Goal: Task Accomplishment & Management: Complete application form

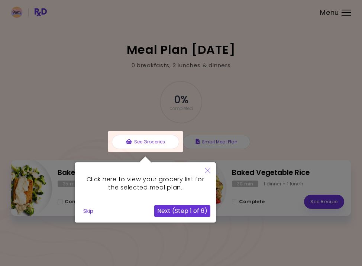
click at [337, 31] on div at bounding box center [181, 133] width 362 height 266
click at [343, 9] on div at bounding box center [181, 133] width 362 height 266
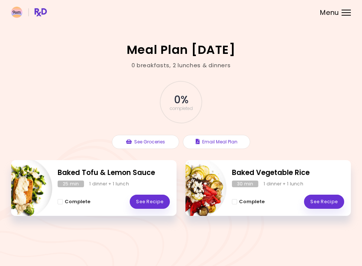
click at [341, 9] on header at bounding box center [181, 11] width 362 height 22
click at [347, 13] on div at bounding box center [346, 12] width 9 height 1
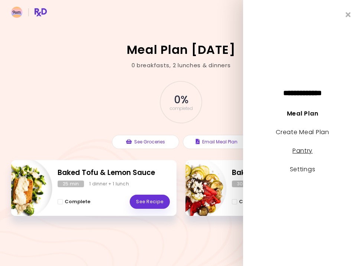
click at [309, 149] on link "Pantry" at bounding box center [303, 151] width 20 height 9
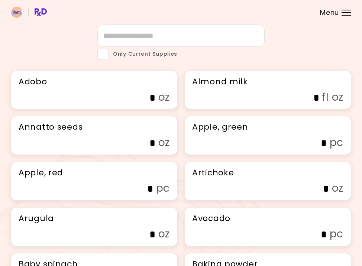
scroll to position [26, 0]
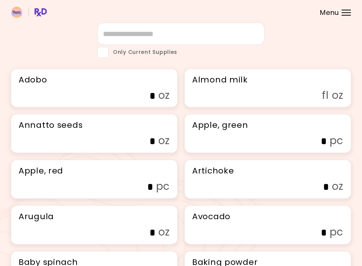
click at [315, 101] on input "fl oz" at bounding box center [262, 96] width 113 height 12
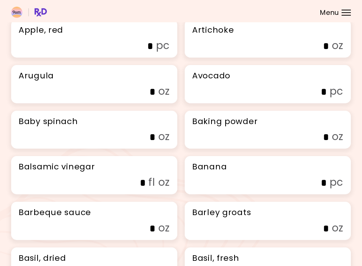
scroll to position [180, 0]
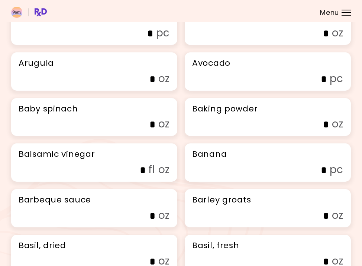
type input "***"
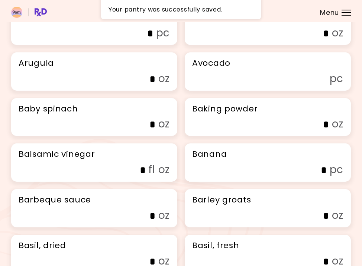
click at [293, 85] on input "pc" at bounding box center [270, 80] width 113 height 12
type input "*"
click at [148, 131] on input "oz" at bounding box center [98, 125] width 113 height 12
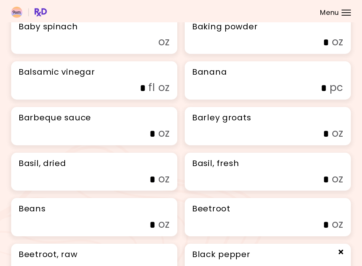
scroll to position [263, 0]
type input "*"
click at [143, 94] on input "fl oz" at bounding box center [88, 88] width 113 height 12
type input "*"
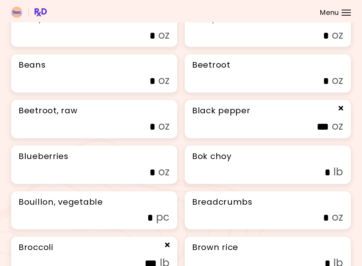
scroll to position [408, 0]
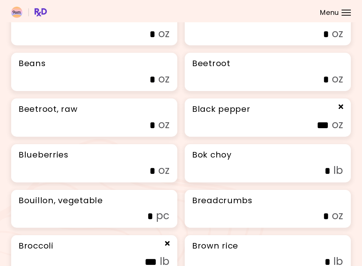
type input "*"
click at [255, 131] on input "***" at bounding box center [272, 126] width 113 height 12
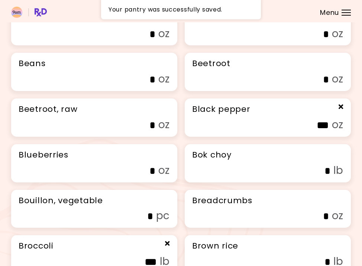
click at [300, 161] on h3 "Bok choy" at bounding box center [267, 155] width 151 height 12
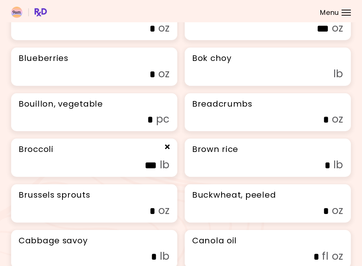
scroll to position [508, 0]
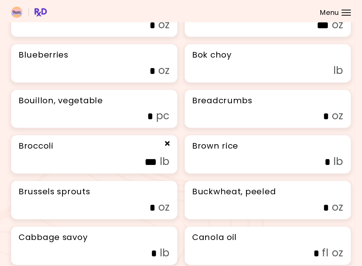
type input "*"
click at [149, 77] on input "oz" at bounding box center [98, 71] width 113 height 12
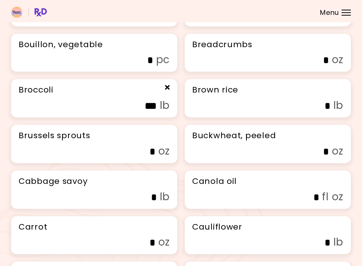
scroll to position [564, 0]
type input "**"
click at [262, 112] on input "lb" at bounding box center [273, 107] width 113 height 12
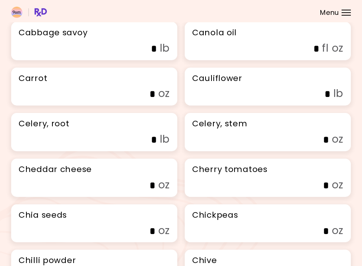
scroll to position [715, 0]
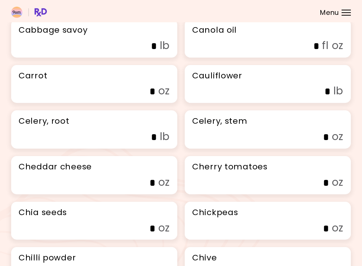
type input "*"
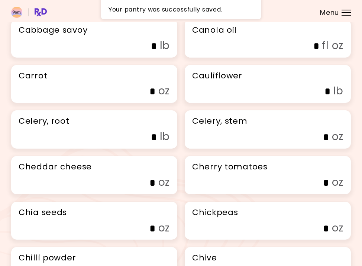
click at [158, 98] on label "* oz" at bounding box center [104, 91] width 132 height 15
click at [156, 97] on input "*" at bounding box center [98, 92] width 113 height 12
type input "*"
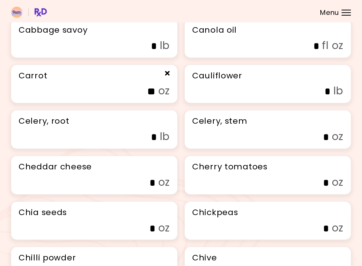
type input "*"
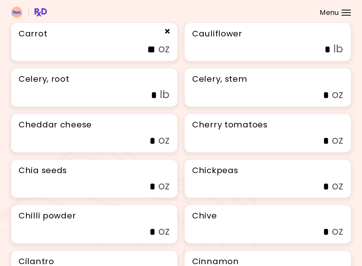
scroll to position [760, 0]
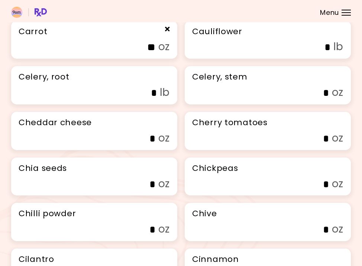
type input "**"
click at [120, 99] on input "lb" at bounding box center [100, 93] width 113 height 12
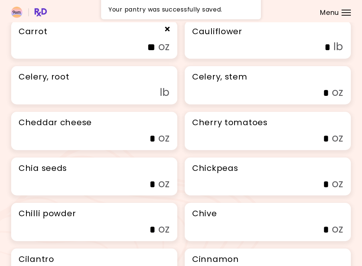
type input "*"
click at [218, 99] on input "oz" at bounding box center [272, 93] width 113 height 12
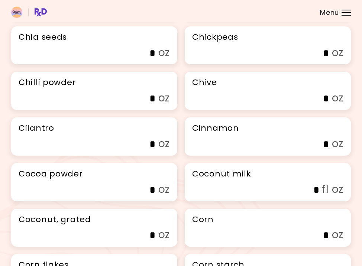
scroll to position [890, 0]
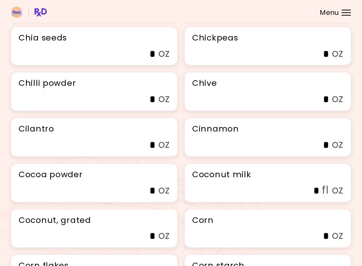
type input "*"
click at [150, 60] on input "oz" at bounding box center [98, 54] width 113 height 12
type input "***"
click at [151, 151] on input "oz" at bounding box center [98, 146] width 113 height 12
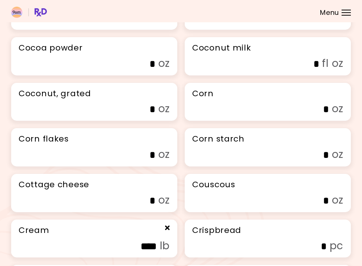
scroll to position [1021, 0]
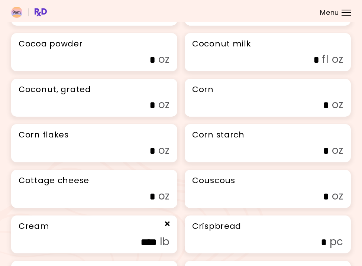
type input "*"
click at [237, 157] on input "oz" at bounding box center [272, 151] width 113 height 12
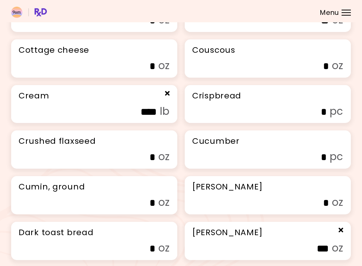
scroll to position [1153, 0]
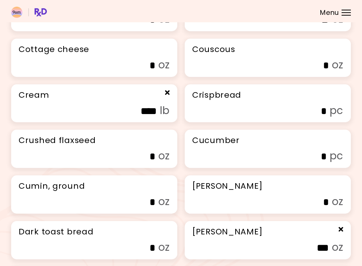
type input "**"
click at [299, 77] on div "Couscous * oz" at bounding box center [268, 58] width 166 height 38
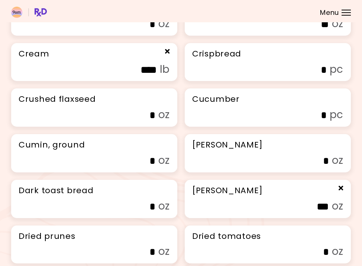
scroll to position [1215, 0]
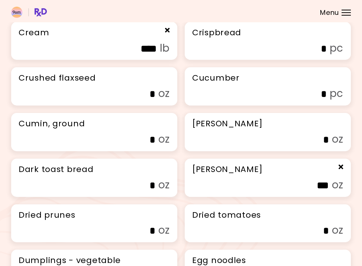
type input "**"
click at [301, 100] on input "pc" at bounding box center [270, 95] width 113 height 12
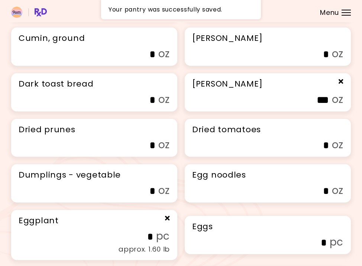
scroll to position [1300, 0]
type input "*"
click at [148, 61] on input "oz" at bounding box center [98, 55] width 113 height 12
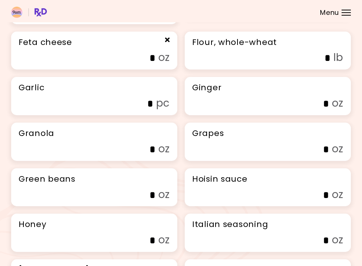
scroll to position [1530, 0]
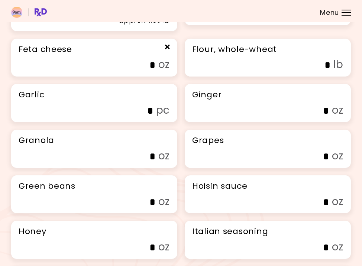
type input "*"
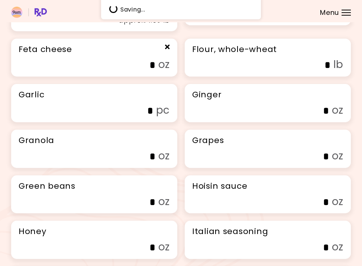
click at [151, 71] on input "*" at bounding box center [98, 66] width 113 height 12
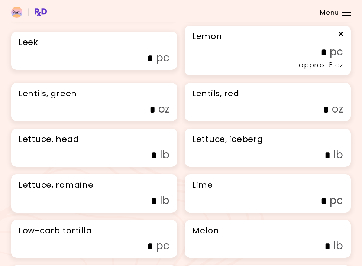
scroll to position [1818, 0]
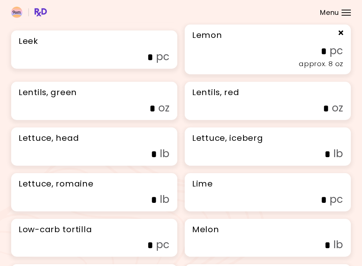
type input "*"
click at [318, 57] on input "*" at bounding box center [270, 52] width 113 height 12
type input "*"
click at [306, 99] on h3 "Lentils, red" at bounding box center [267, 93] width 151 height 12
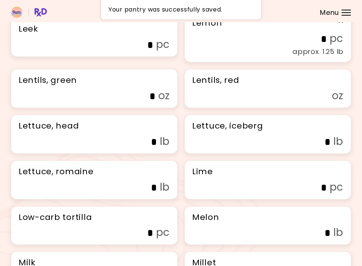
scroll to position [1837, 0]
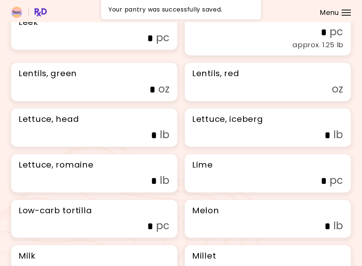
type input "*"
click at [324, 38] on input "*" at bounding box center [270, 33] width 113 height 12
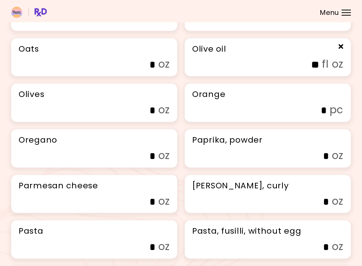
scroll to position [2190, 0]
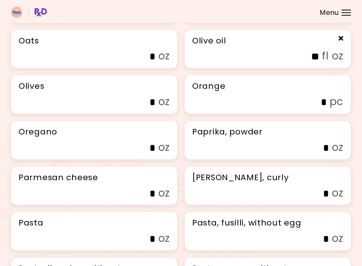
type input "*"
click at [131, 63] on input "oz" at bounding box center [98, 57] width 113 height 12
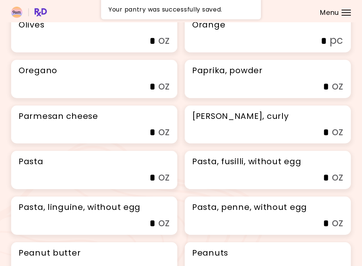
scroll to position [2249, 0]
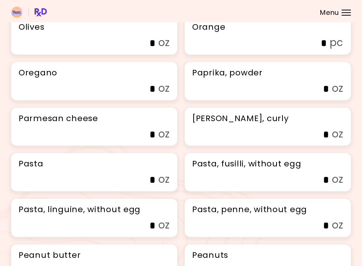
type input "*"
type input "**"
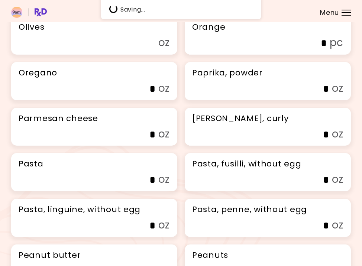
click at [131, 49] on input "oz" at bounding box center [98, 44] width 113 height 12
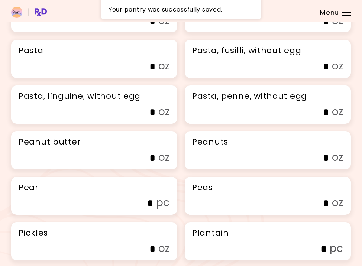
scroll to position [2367, 0]
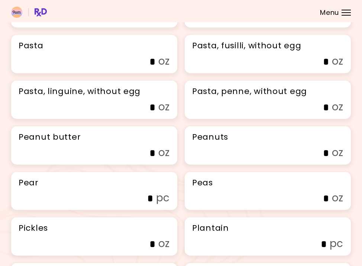
type input "*"
click at [99, 52] on h3 "Pasta" at bounding box center [94, 46] width 151 height 12
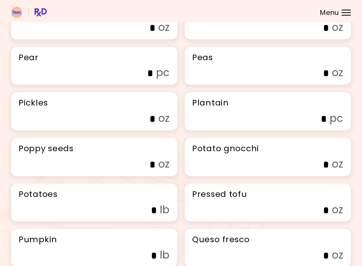
scroll to position [2497, 0]
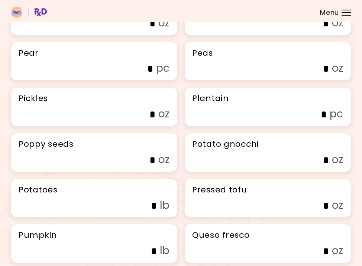
type input "**"
click at [147, 29] on input "oz" at bounding box center [98, 24] width 113 height 12
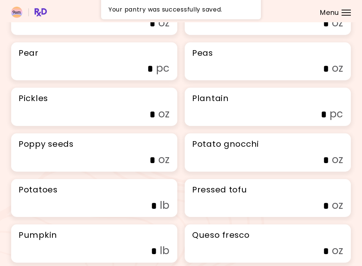
type input "*"
click at [287, 29] on input "oz" at bounding box center [272, 24] width 113 height 12
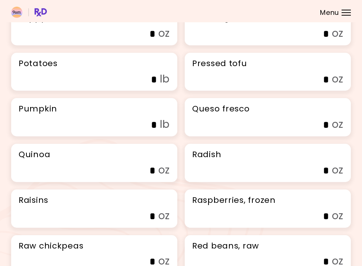
scroll to position [2635, 0]
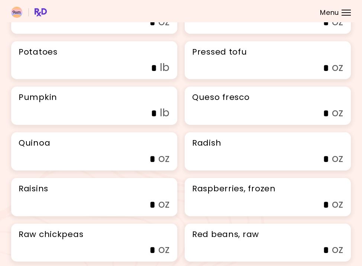
type input "*"
click at [257, 74] on input "oz" at bounding box center [272, 69] width 113 height 12
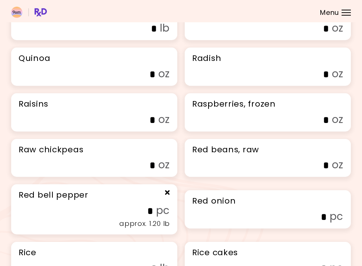
scroll to position [2724, 0]
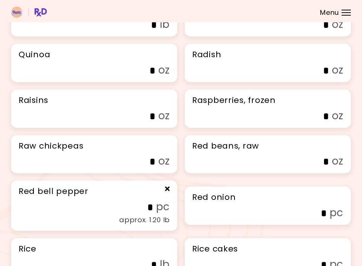
type input "**"
click at [154, 77] on input "oz" at bounding box center [98, 71] width 113 height 12
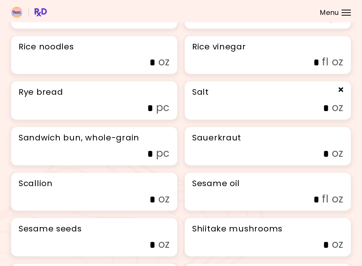
scroll to position [2974, 0]
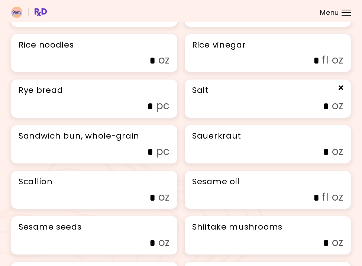
type input "**"
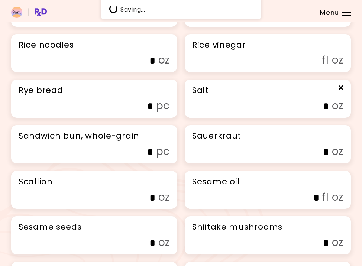
click at [261, 67] on input "fl oz" at bounding box center [262, 61] width 113 height 12
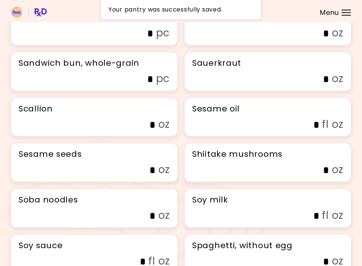
scroll to position [3047, 0]
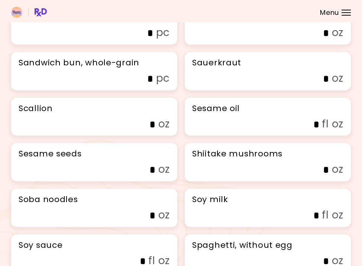
type input "*"
click at [302, 45] on div "Salt * oz" at bounding box center [268, 25] width 166 height 38
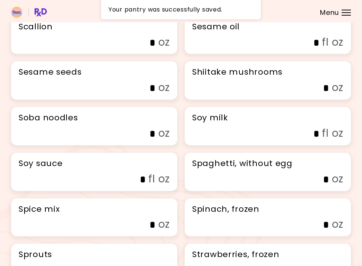
scroll to position [3158, 0]
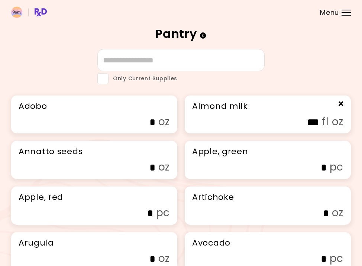
scroll to position [0, 0]
type input "*"
click at [190, 57] on input "text" at bounding box center [180, 60] width 167 height 22
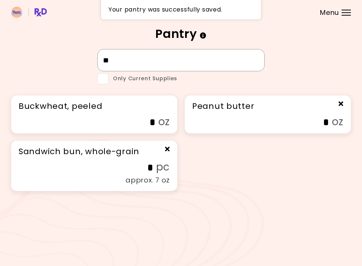
type input "*"
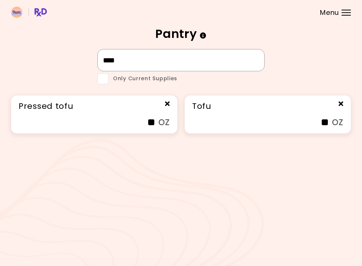
type input "****"
click at [154, 119] on input "**" at bounding box center [98, 123] width 113 height 12
type input "*"
click at [320, 113] on div "Tofu ** oz" at bounding box center [268, 115] width 166 height 38
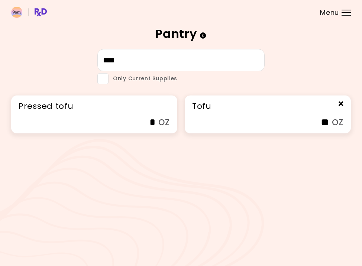
type input "*"
type input "**"
click at [203, 52] on input "****" at bounding box center [180, 60] width 167 height 22
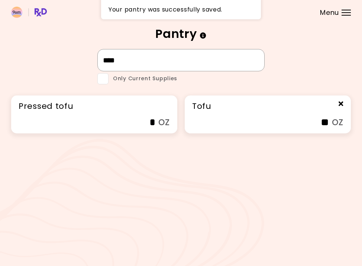
click at [203, 52] on input "****" at bounding box center [180, 60] width 167 height 22
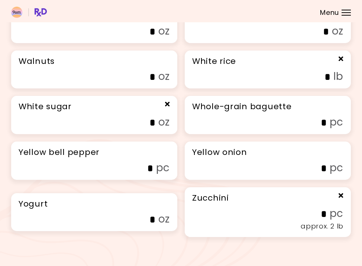
scroll to position [3951, 0]
click at [294, 154] on div "Yellow onion * pc" at bounding box center [268, 161] width 166 height 38
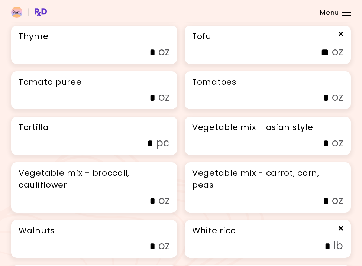
scroll to position [3580, 0]
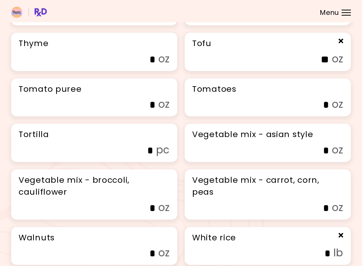
type input "*"
click at [286, 20] on input "oz" at bounding box center [272, 14] width 113 height 12
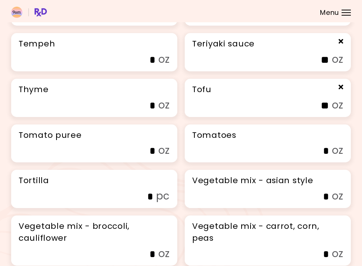
scroll to position [3529, 0]
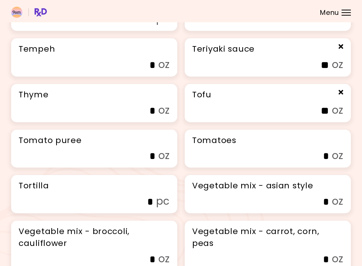
type input "**"
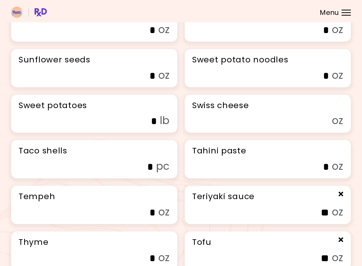
scroll to position [3372, 0]
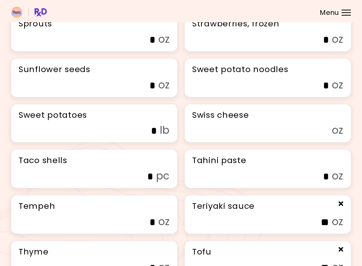
type input "*"
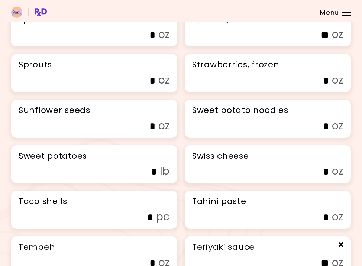
scroll to position [3330, 0]
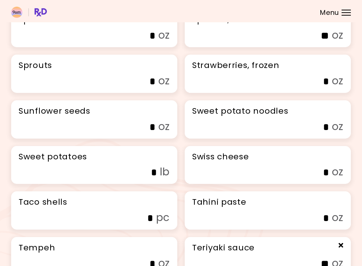
type input "**"
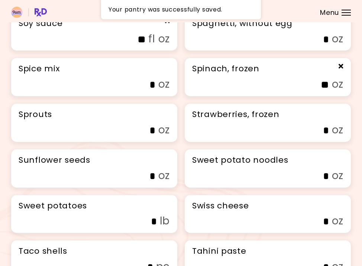
scroll to position [3277, 0]
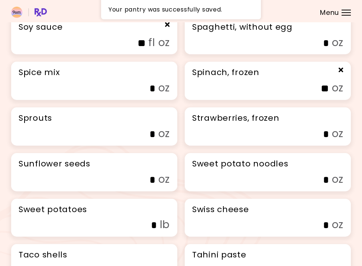
type input "**"
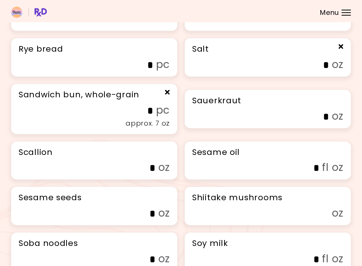
scroll to position [3012, 0]
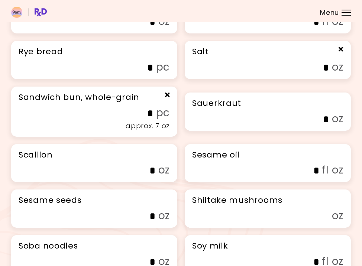
type input "*"
click at [347, 17] on header at bounding box center [181, 11] width 362 height 22
click at [347, 15] on div at bounding box center [346, 15] width 9 height 1
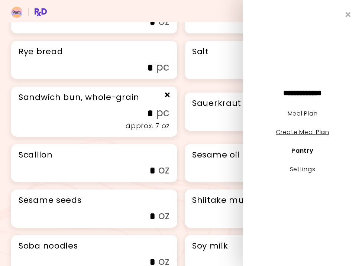
click at [307, 131] on link "Create Meal Plan" at bounding box center [303, 132] width 54 height 9
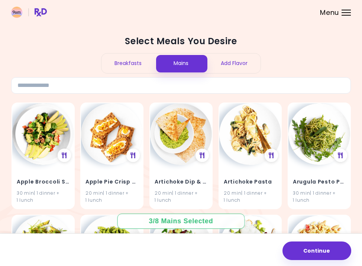
click at [122, 61] on div "Breakfasts" at bounding box center [128, 64] width 53 height 20
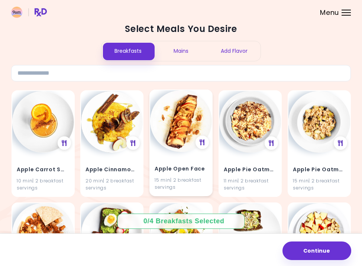
scroll to position [13, 0]
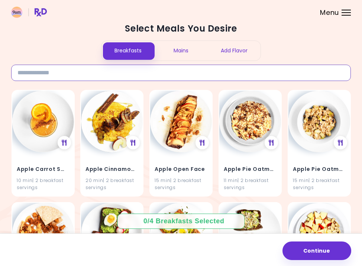
click at [199, 73] on input at bounding box center [181, 73] width 340 height 16
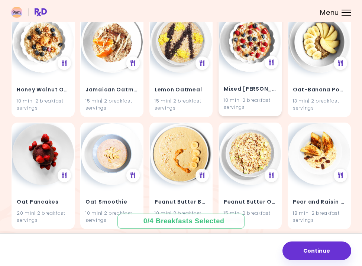
scroll to position [438, 0]
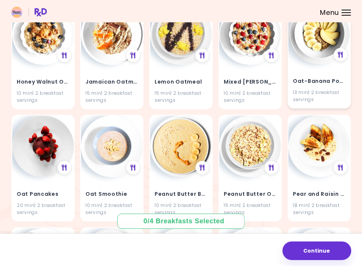
type input "****"
click at [314, 84] on h4 "Oat-Banana Porridge" at bounding box center [319, 82] width 53 height 12
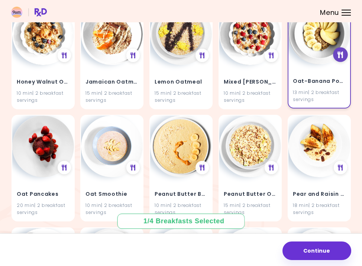
click at [340, 51] on icon at bounding box center [341, 54] width 6 height 7
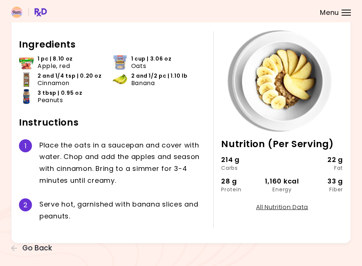
scroll to position [29, 0]
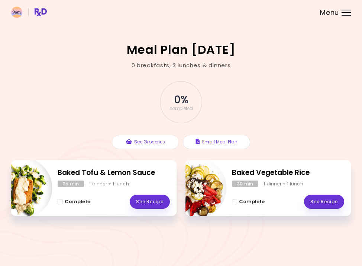
click at [350, 15] on div "Menu" at bounding box center [346, 13] width 9 height 6
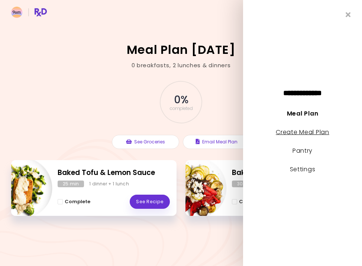
click at [311, 132] on link "Create Meal Plan" at bounding box center [303, 132] width 54 height 9
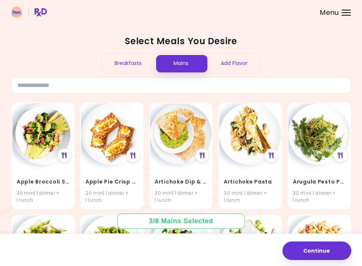
click at [132, 66] on div "Breakfasts" at bounding box center [128, 64] width 53 height 20
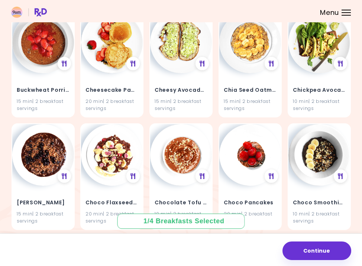
scroll to position [525, 0]
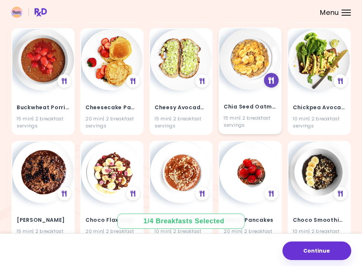
click at [267, 77] on div at bounding box center [271, 80] width 15 height 15
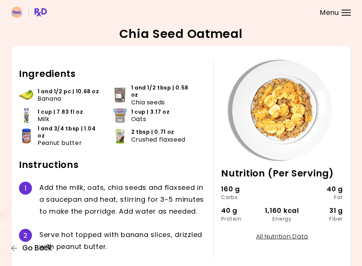
click at [29, 248] on span "Go Back" at bounding box center [37, 248] width 30 height 8
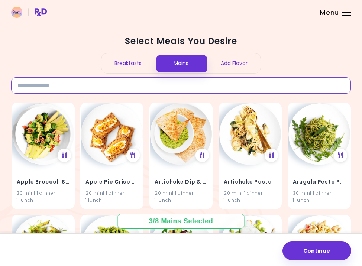
click at [198, 83] on input at bounding box center [181, 85] width 340 height 16
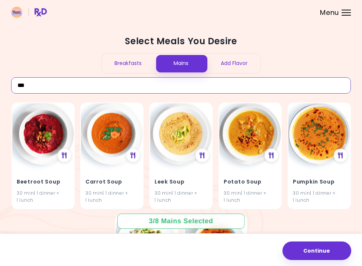
type input "***"
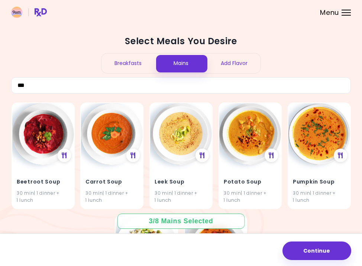
click at [138, 63] on div "Breakfasts" at bounding box center [128, 64] width 53 height 20
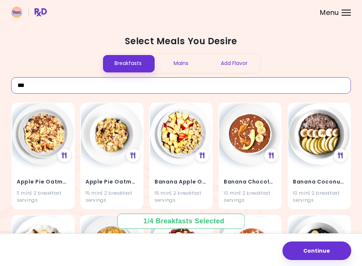
click at [135, 87] on input "***" at bounding box center [181, 85] width 340 height 16
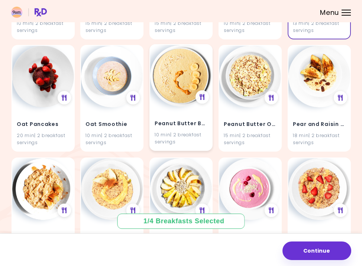
scroll to position [513, 0]
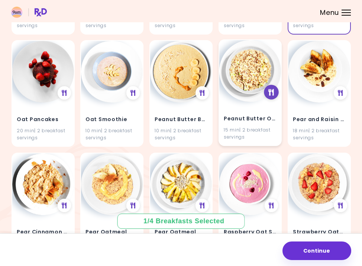
click at [272, 95] on div at bounding box center [271, 92] width 15 height 15
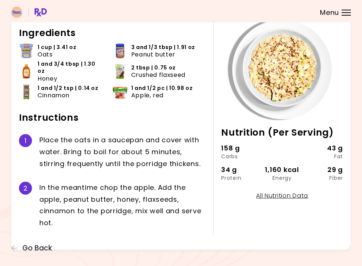
scroll to position [41, 0]
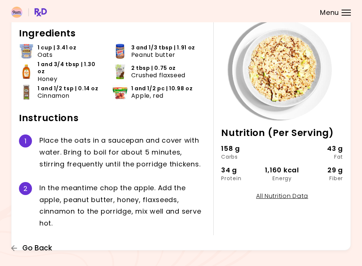
click at [31, 249] on span "Go Back" at bounding box center [37, 248] width 30 height 8
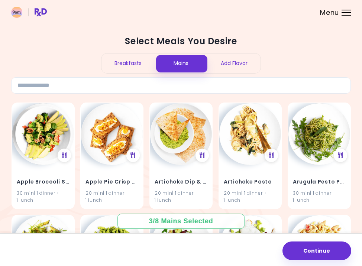
click at [128, 65] on div "Breakfasts" at bounding box center [128, 64] width 53 height 20
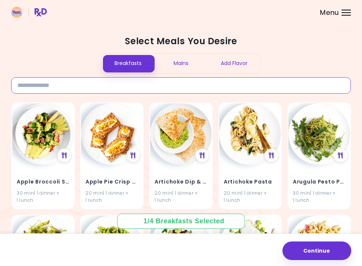
drag, startPoint x: 129, startPoint y: 82, endPoint x: 129, endPoint y: 77, distance: 4.8
click at [129, 82] on input at bounding box center [181, 85] width 340 height 16
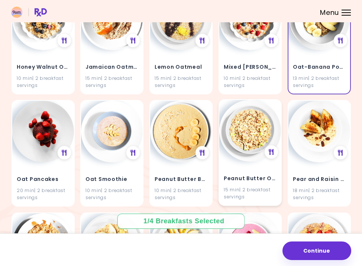
scroll to position [460, 0]
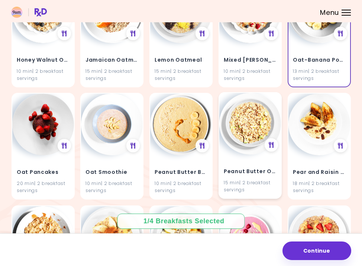
type input "***"
click at [263, 168] on h4 "Peanut Butter Oatmeal" at bounding box center [250, 172] width 53 height 12
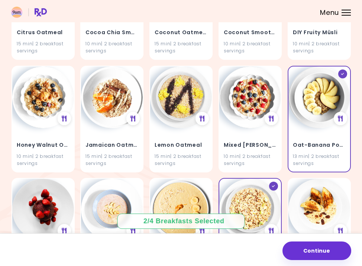
scroll to position [379, 0]
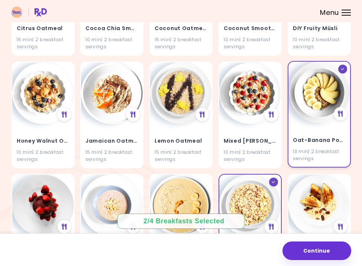
click at [316, 150] on div "13 min | 2 breakfast servings" at bounding box center [319, 155] width 53 height 14
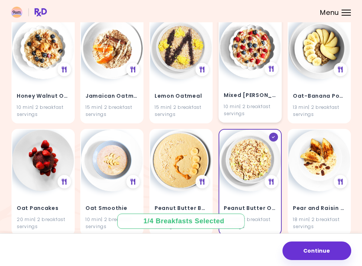
scroll to position [423, 0]
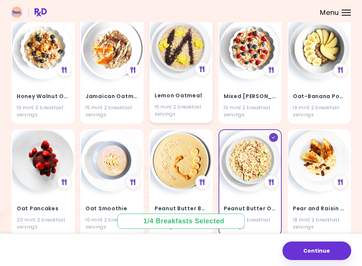
click at [207, 100] on h4 "Lemon Oatmeal" at bounding box center [181, 96] width 53 height 12
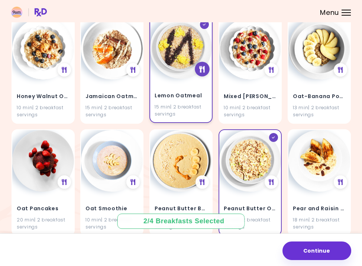
click at [202, 69] on icon at bounding box center [202, 69] width 6 height 7
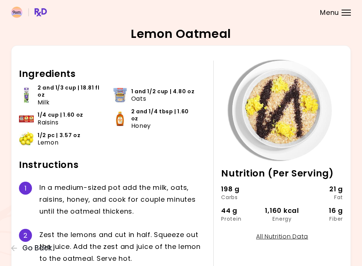
click at [8, 250] on div "Lemon Oatmeal 15 min Nutrition (Per Serving) 198 g Carbs 21 g Fat 44 g Protein …" at bounding box center [181, 155] width 362 height 311
click at [17, 250] on icon "button" at bounding box center [14, 248] width 7 height 7
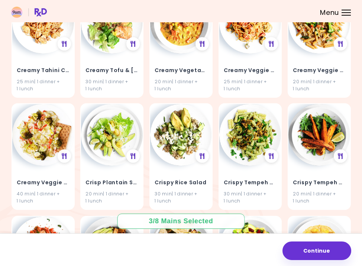
scroll to position [3400, 0]
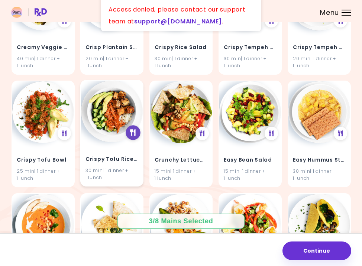
click at [130, 125] on div at bounding box center [133, 132] width 15 height 15
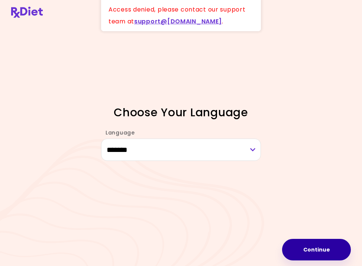
click at [322, 250] on button "Continue" at bounding box center [316, 250] width 69 height 22
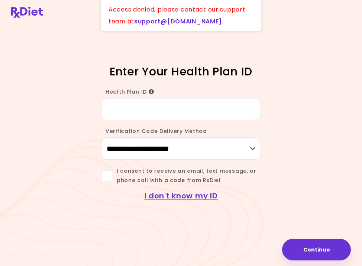
click at [216, 112] on input "Health Plan ID" at bounding box center [181, 109] width 160 height 22
click at [199, 192] on link "I don't know my ID" at bounding box center [181, 196] width 73 height 10
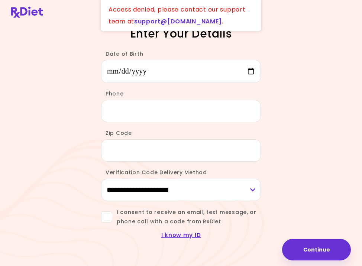
click at [198, 88] on div "Phone" at bounding box center [180, 102] width 167 height 39
click at [196, 78] on input "Date of Birth" at bounding box center [181, 71] width 160 height 23
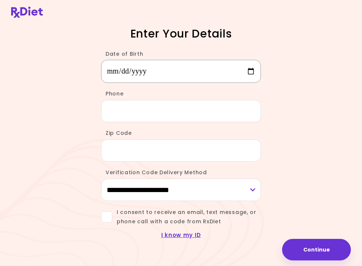
type input "**********"
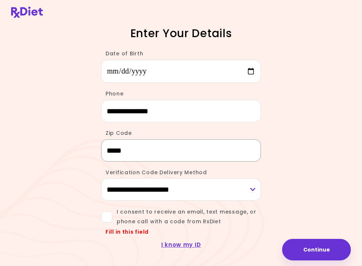
type input "*****"
click at [212, 219] on span "I consent to receive an email, text message, or phone call with a code from RxD…" at bounding box center [186, 217] width 149 height 19
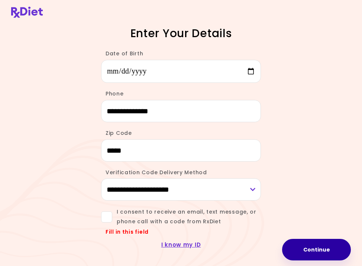
click at [324, 239] on button "Continue" at bounding box center [316, 250] width 69 height 22
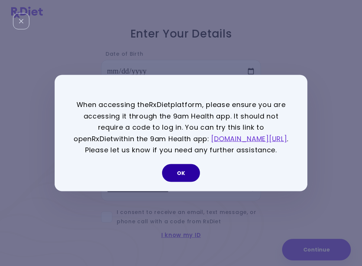
click at [183, 178] on button "OK" at bounding box center [181, 173] width 38 height 18
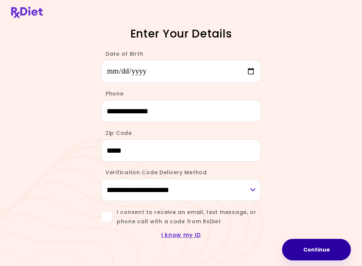
scroll to position [2, 0]
click at [318, 249] on button "Continue" at bounding box center [316, 250] width 69 height 22
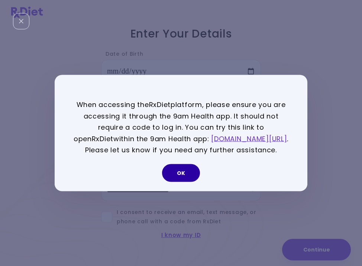
click at [196, 179] on button "OK" at bounding box center [181, 173] width 38 height 18
